Goal: Navigation & Orientation: Find specific page/section

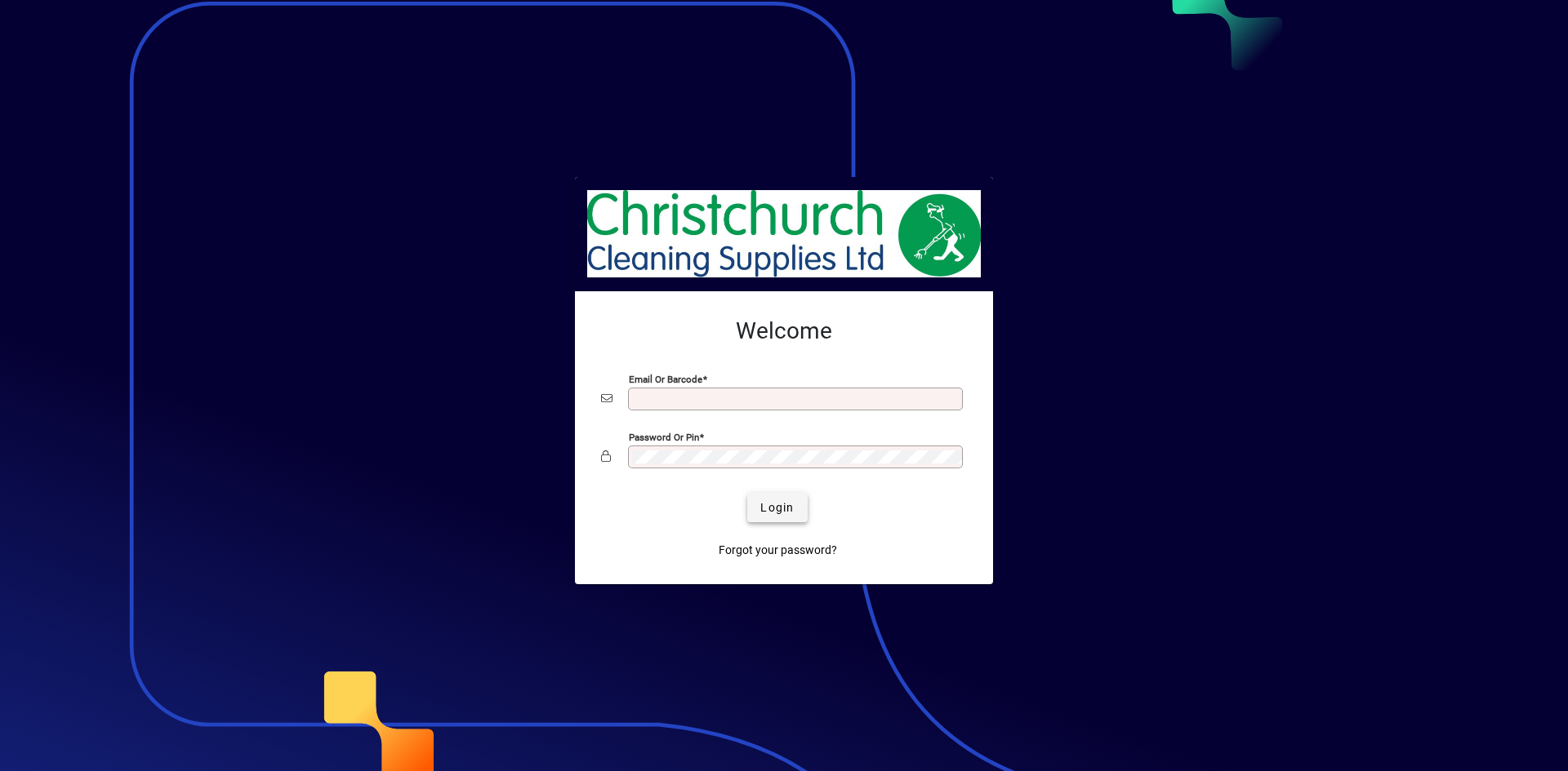
type input "**********"
click at [776, 513] on span "Login" at bounding box center [777, 508] width 34 height 17
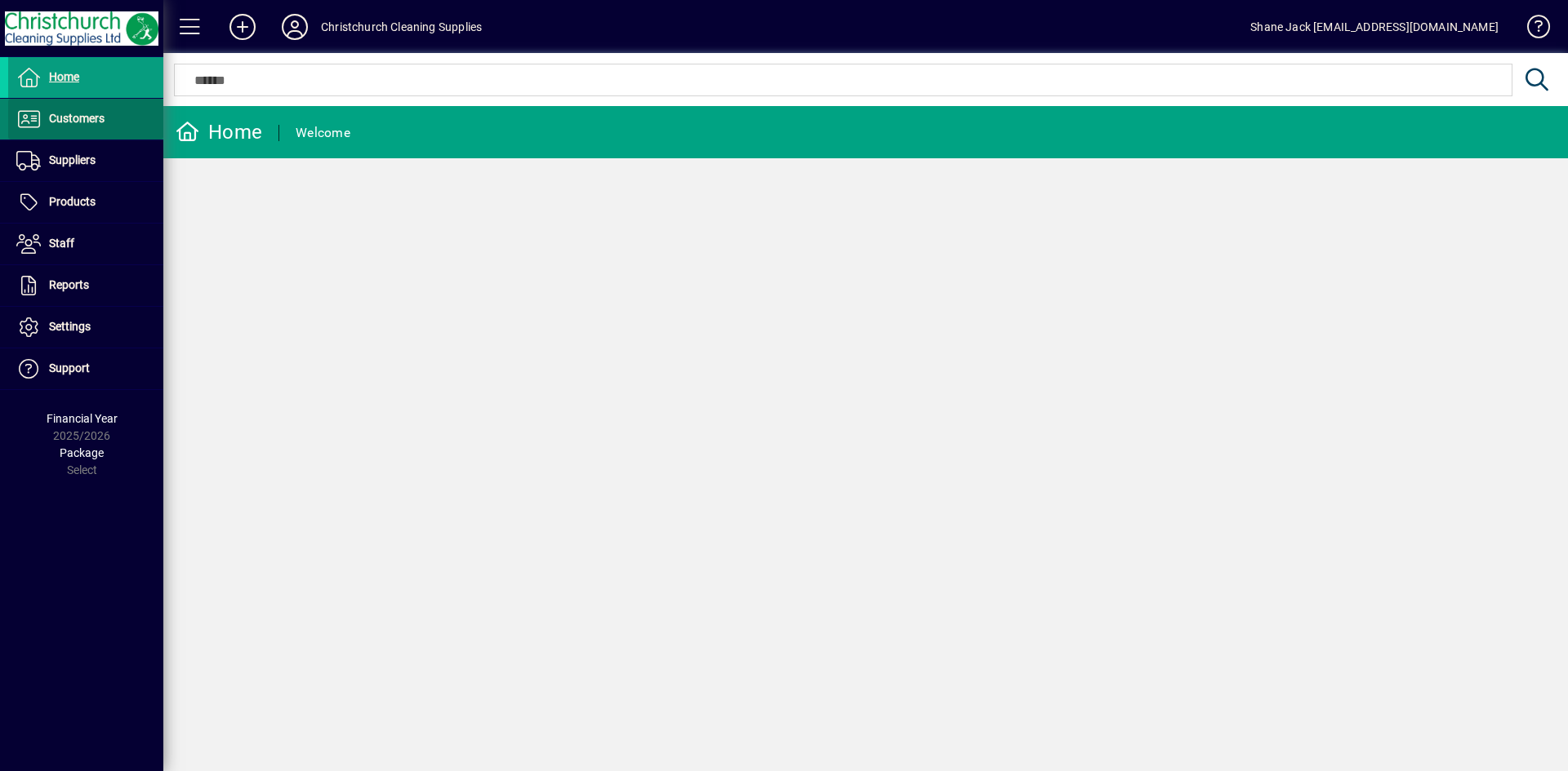
click at [68, 113] on span "Customers" at bounding box center [77, 119] width 56 height 13
